Goal: Task Accomplishment & Management: Manage account settings

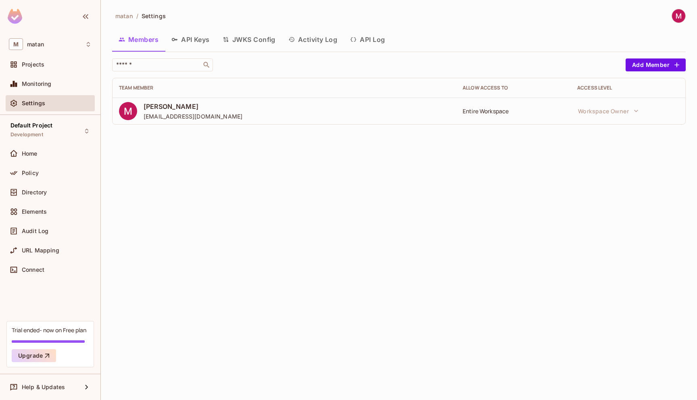
click at [24, 331] on div "Trial ended- now on Free plan" at bounding box center [49, 330] width 75 height 8
click at [59, 331] on div "Trial ended- now on Free plan" at bounding box center [49, 330] width 75 height 8
click at [78, 344] on div "Trial ended- now on Free plan Upgrade" at bounding box center [49, 344] width 87 height 46
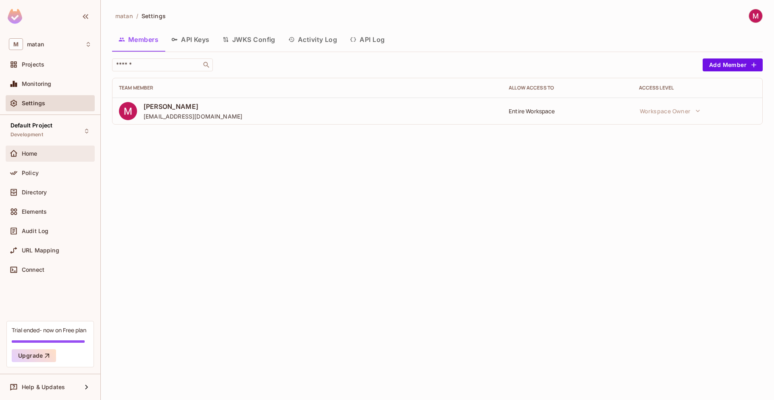
click at [35, 153] on span "Home" at bounding box center [30, 153] width 16 height 6
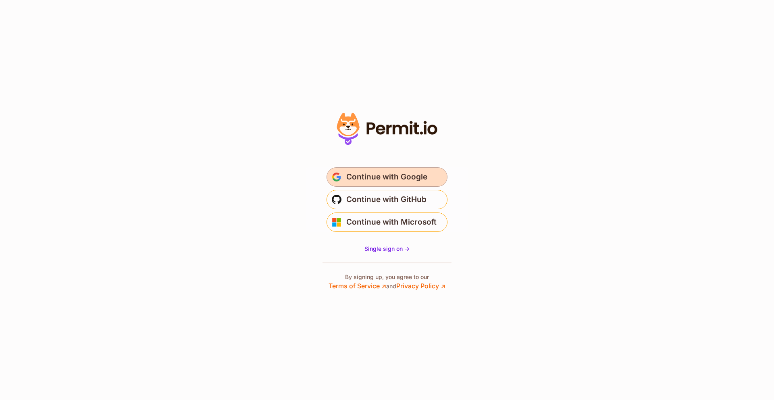
click at [400, 179] on span "Continue with Google" at bounding box center [386, 177] width 81 height 13
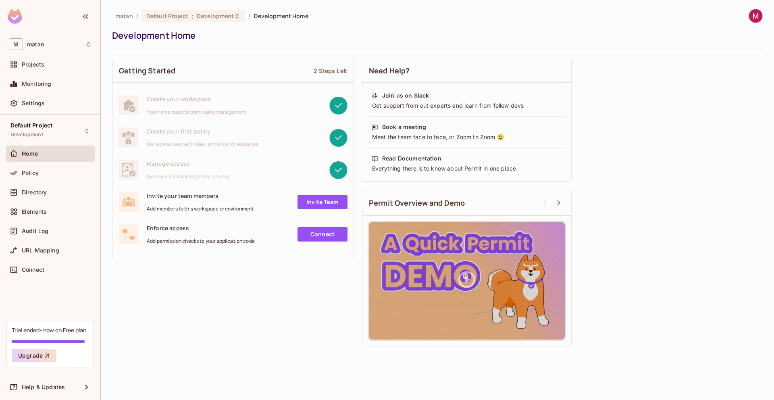
click at [39, 333] on div "Trial ended- now on Free plan" at bounding box center [49, 330] width 75 height 8
click at [23, 155] on span "Home" at bounding box center [30, 153] width 17 height 6
click at [38, 171] on div "Policy" at bounding box center [57, 173] width 70 height 6
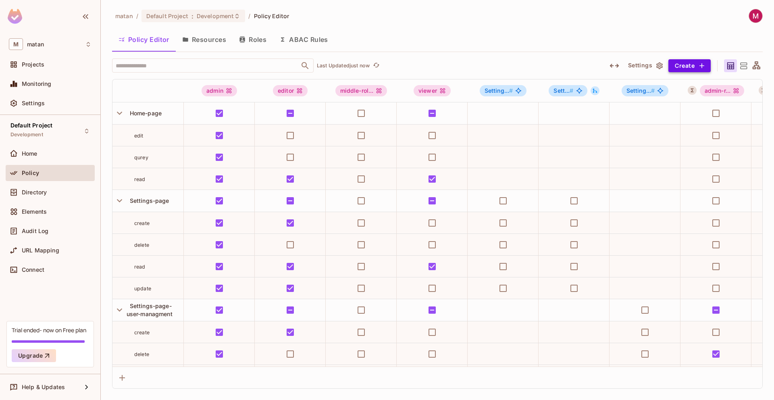
click at [704, 69] on icon "button" at bounding box center [702, 66] width 8 height 8
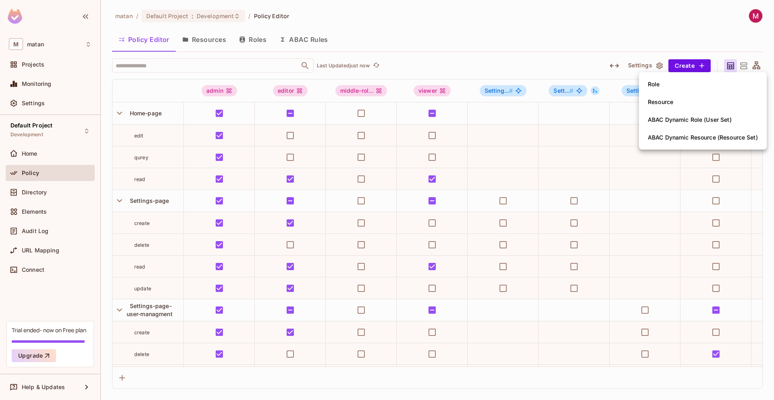
click at [682, 87] on li "Role" at bounding box center [703, 84] width 128 height 18
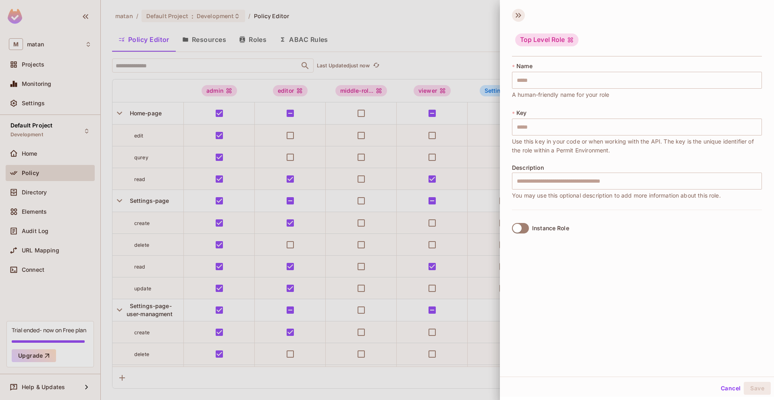
click at [520, 15] on icon at bounding box center [520, 15] width 3 height 5
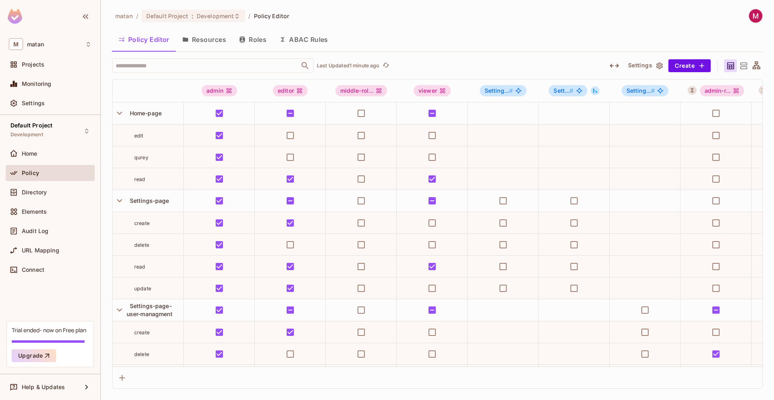
click at [397, 22] on div "matan / Default Project : Development / Policy Editor" at bounding box center [437, 16] width 651 height 14
